Goal: Find specific page/section: Find specific page/section

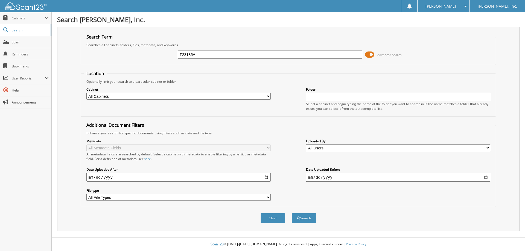
type input "F23185A"
click at [292, 213] on button "Search" at bounding box center [304, 218] width 25 height 10
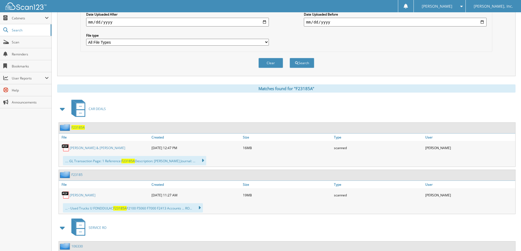
scroll to position [164, 0]
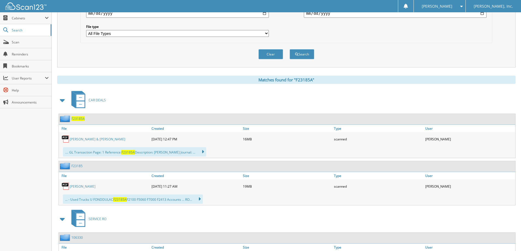
click at [87, 139] on link "[PERSON_NAME] & [PERSON_NAME]" at bounding box center [98, 139] width 56 height 5
